Goal: Information Seeking & Learning: Learn about a topic

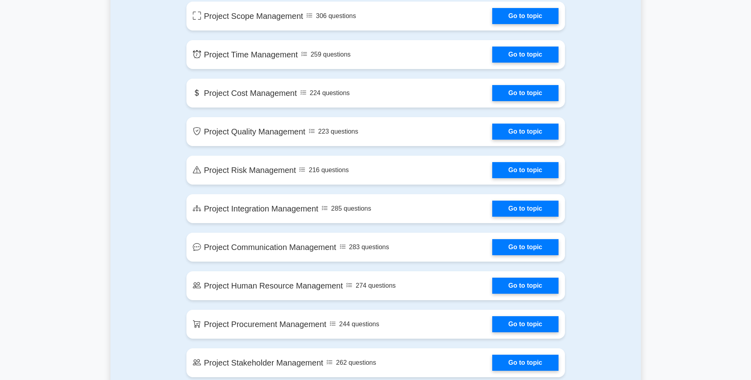
scroll to position [451, 0]
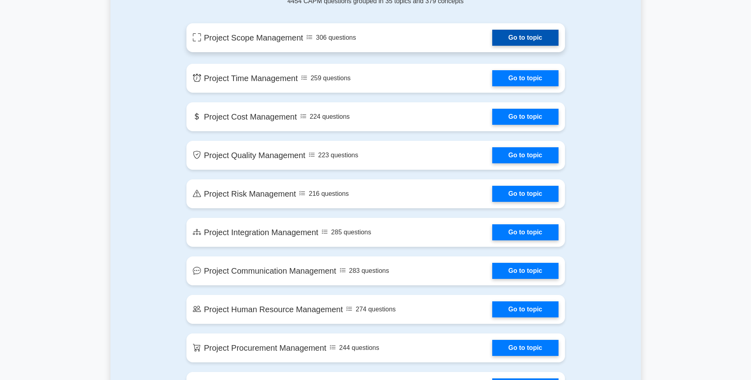
click at [540, 39] on link "Go to topic" at bounding box center [525, 38] width 66 height 16
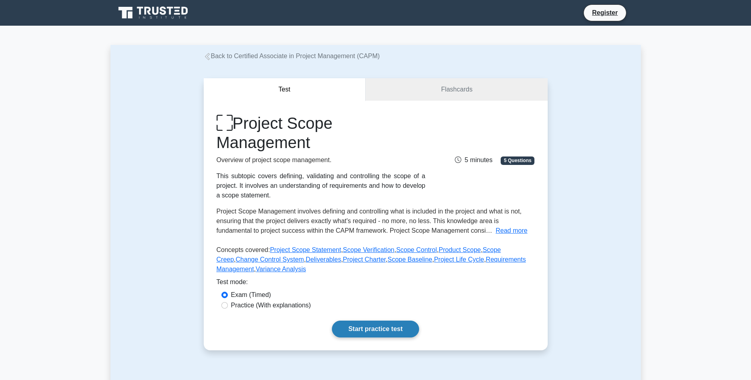
click at [384, 329] on link "Start practice test" at bounding box center [375, 329] width 87 height 17
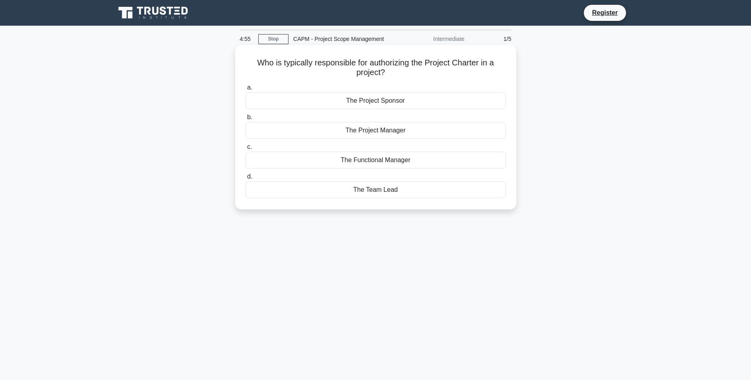
click at [370, 97] on div "The Project Sponsor" at bounding box center [375, 100] width 260 height 17
click at [245, 90] on input "a. The Project Sponsor" at bounding box center [245, 87] width 0 height 5
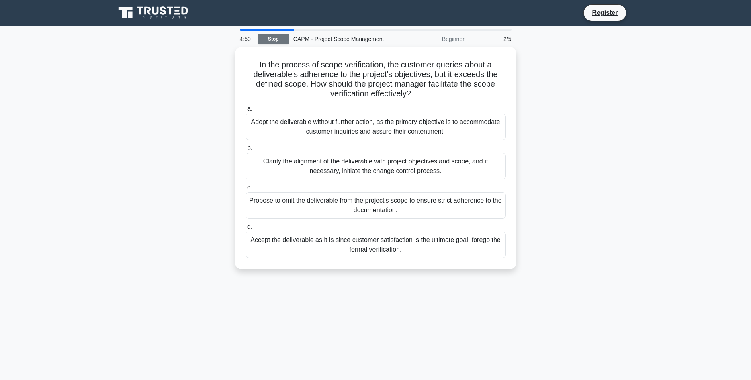
click at [276, 39] on link "Stop" at bounding box center [273, 39] width 30 height 10
